Goal: Transaction & Acquisition: Obtain resource

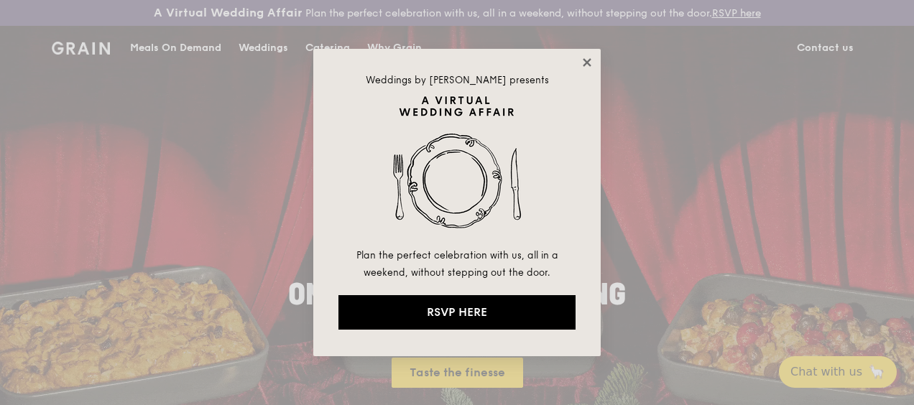
click at [589, 57] on icon at bounding box center [586, 62] width 13 height 13
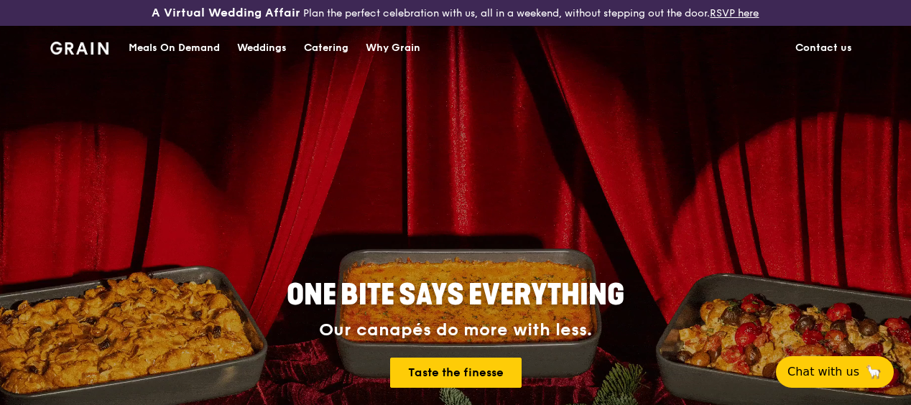
click at [330, 60] on div "Catering" at bounding box center [326, 48] width 45 height 43
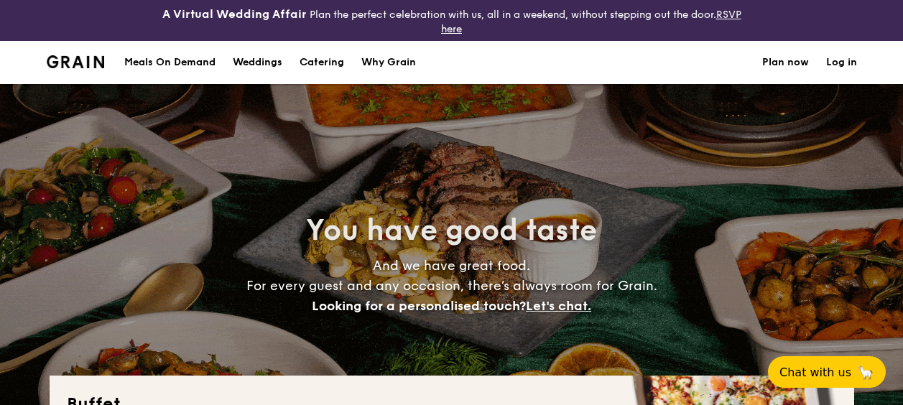
select select
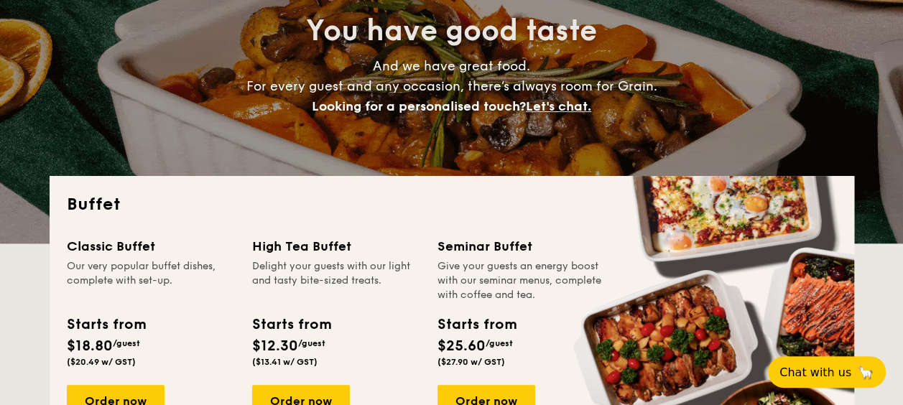
scroll to position [287, 0]
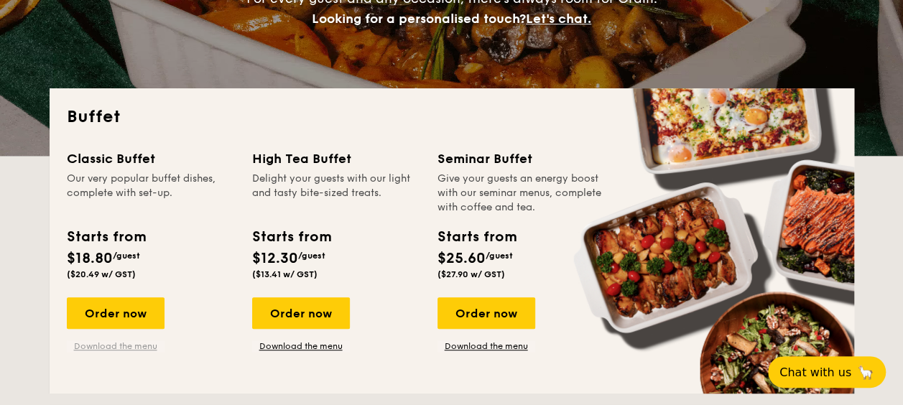
click at [131, 345] on link "Download the menu" at bounding box center [116, 345] width 98 height 11
